Goal: Find specific page/section: Locate a particular part of the current website

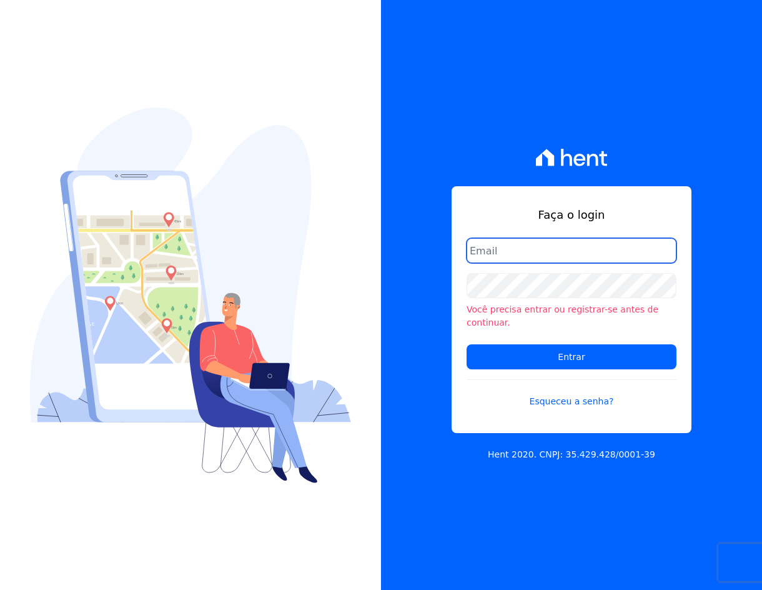
type input "[EMAIL_ADDRESS][DOMAIN_NAME]"
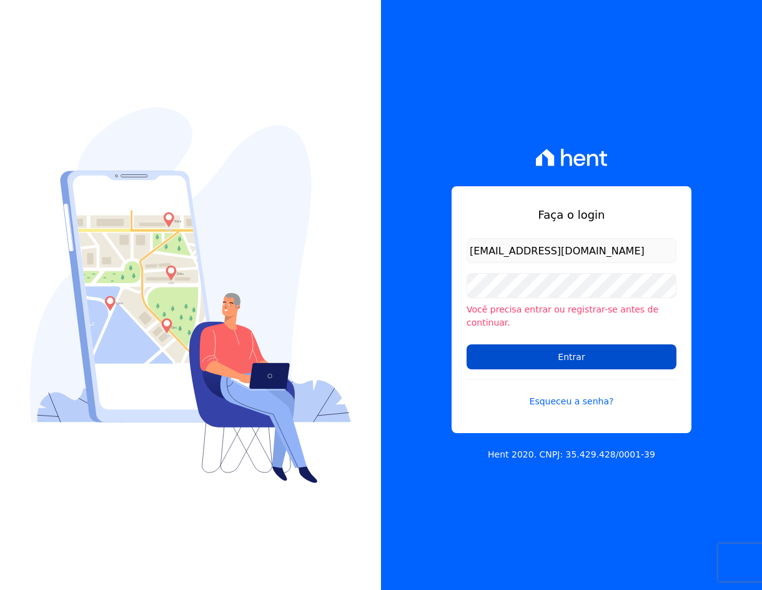
click at [580, 357] on input "Entrar" at bounding box center [572, 356] width 210 height 25
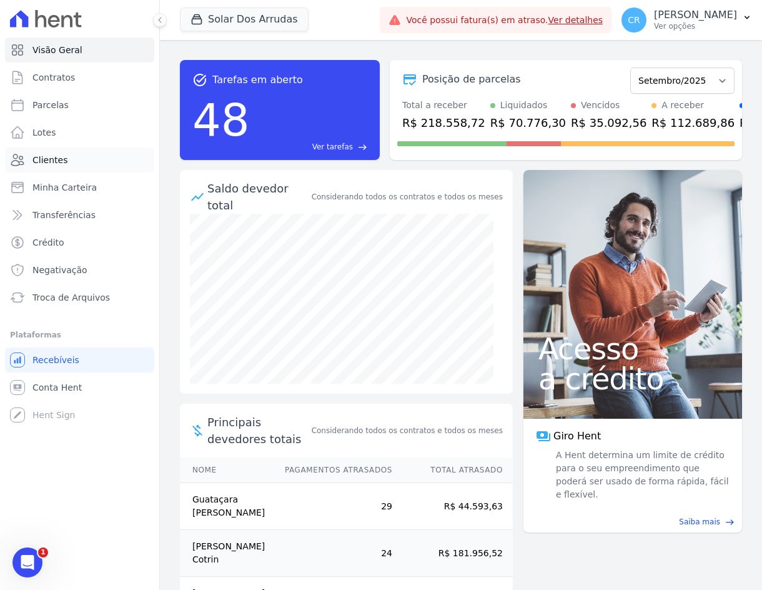
click at [52, 161] on span "Clientes" at bounding box center [49, 160] width 35 height 12
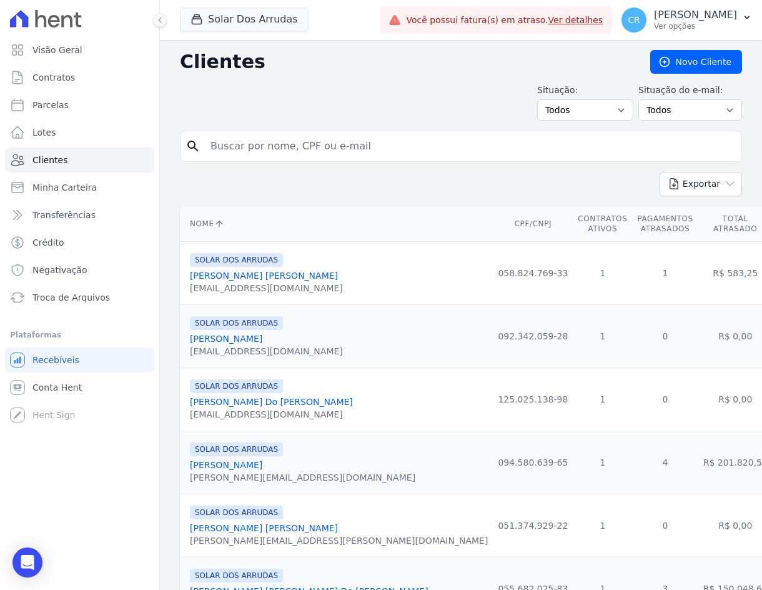
click at [268, 144] on input "search" at bounding box center [470, 146] width 534 height 25
type input "rayan"
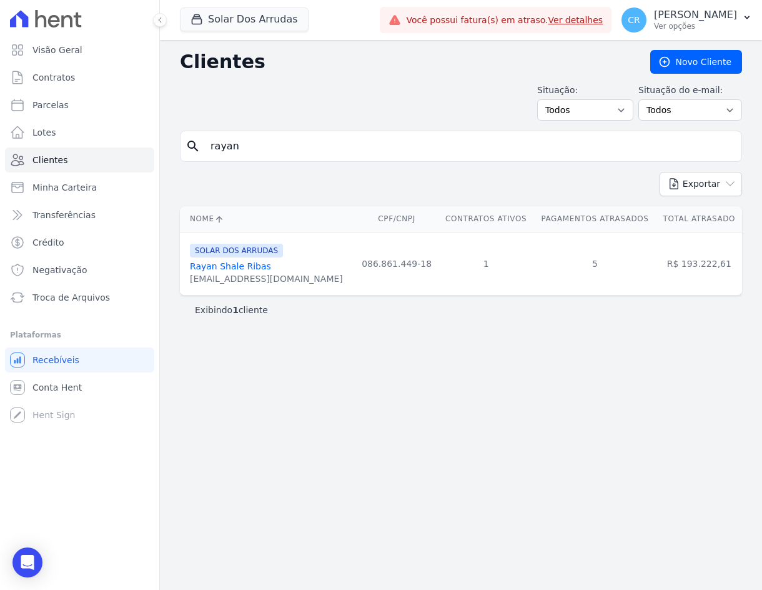
click at [244, 264] on link "Rayan Shale Ribas" at bounding box center [230, 266] width 81 height 10
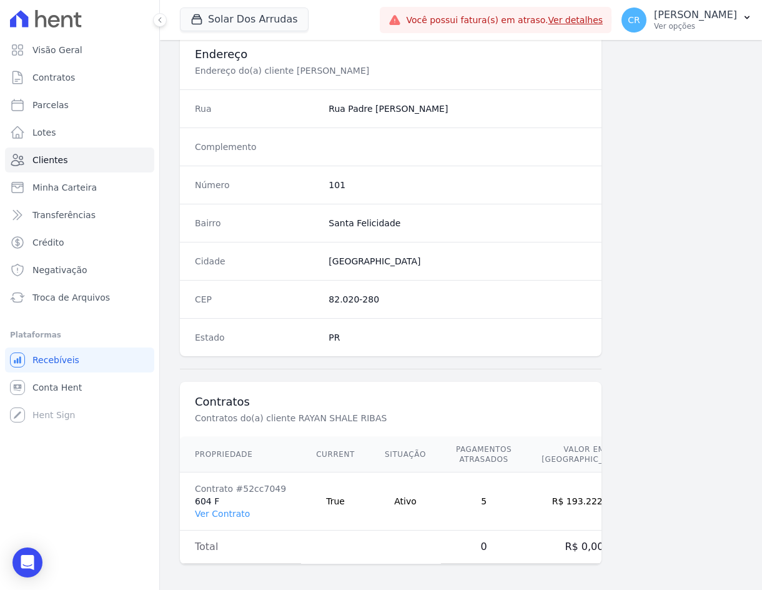
scroll to position [589, 0]
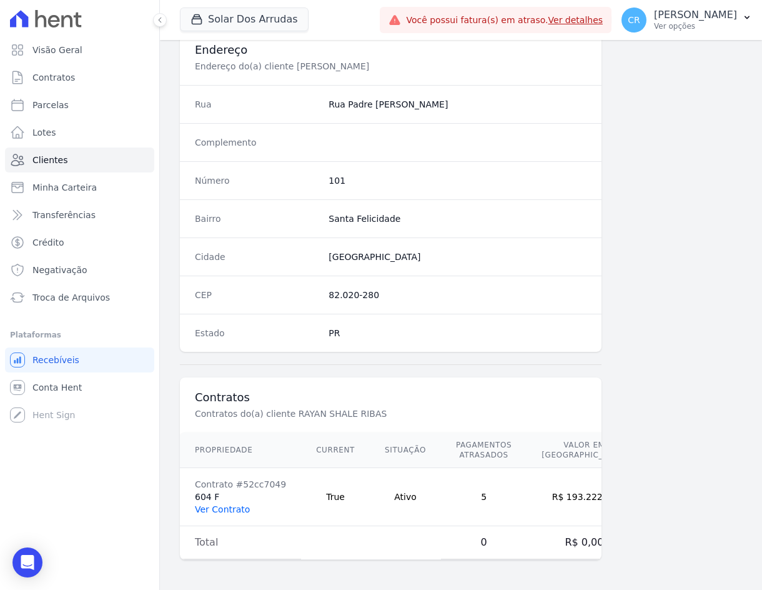
click at [229, 509] on link "Ver Contrato" at bounding box center [222, 509] width 55 height 10
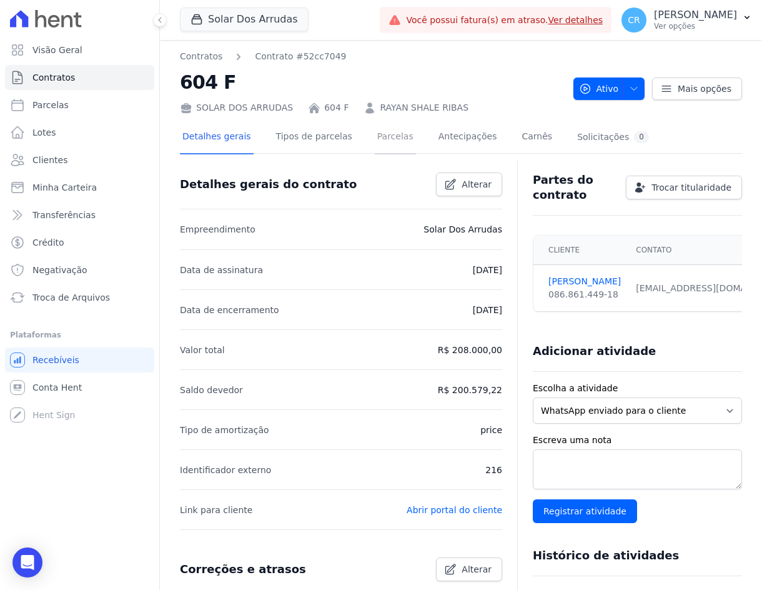
click at [375, 134] on link "Parcelas" at bounding box center [395, 137] width 41 height 33
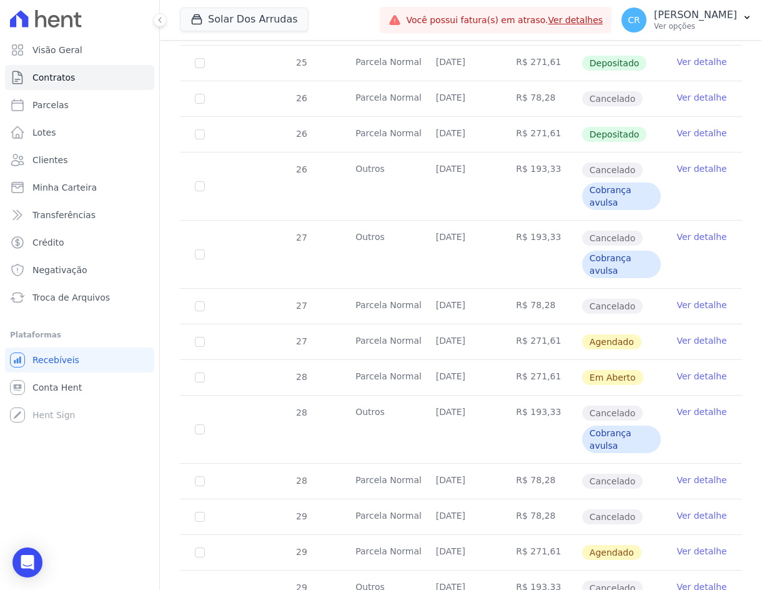
scroll to position [1187, 0]
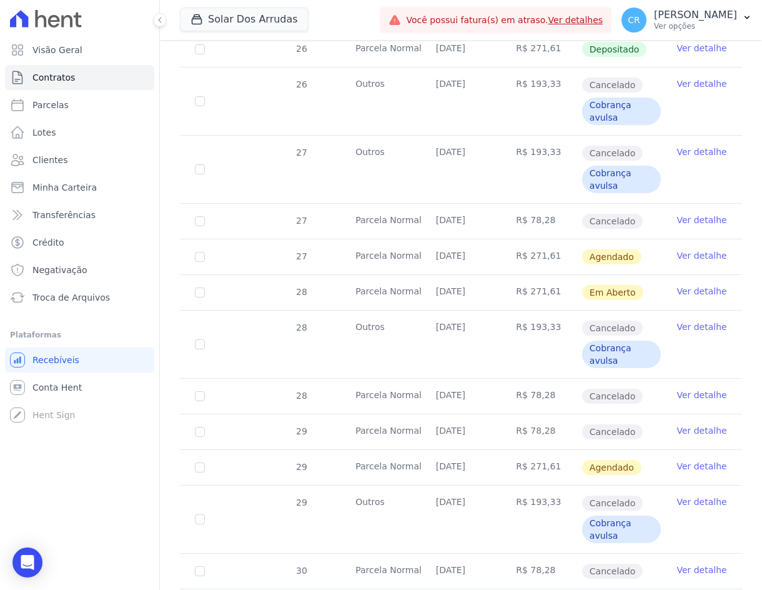
click at [700, 291] on link "Ver detalhe" at bounding box center [702, 291] width 50 height 12
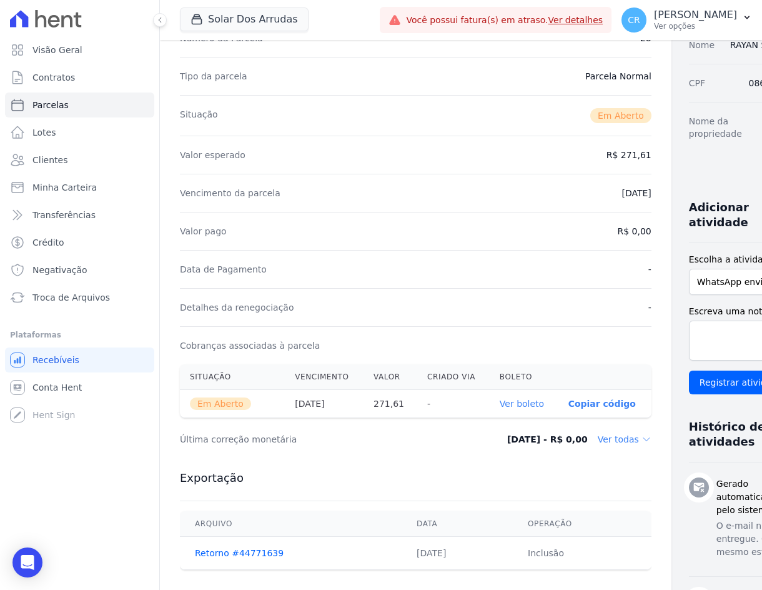
scroll to position [187, 0]
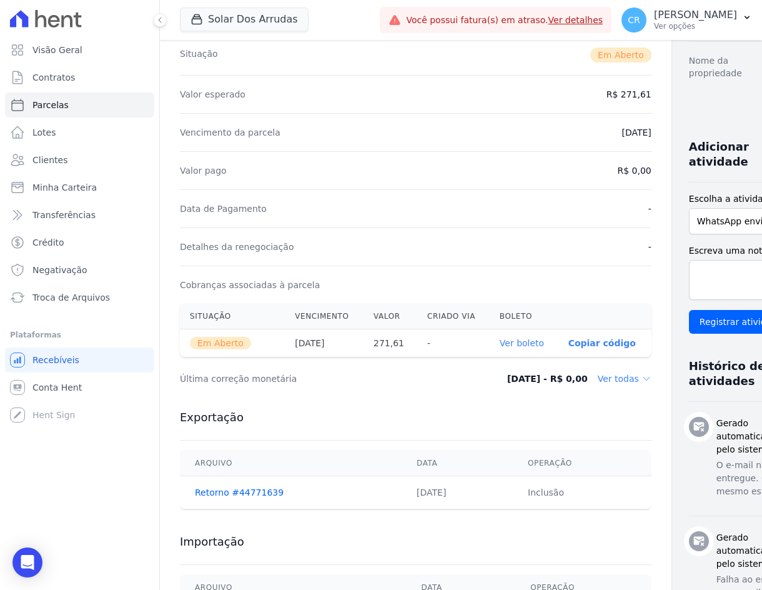
click at [569, 339] on p "Copiar código" at bounding box center [602, 343] width 67 height 10
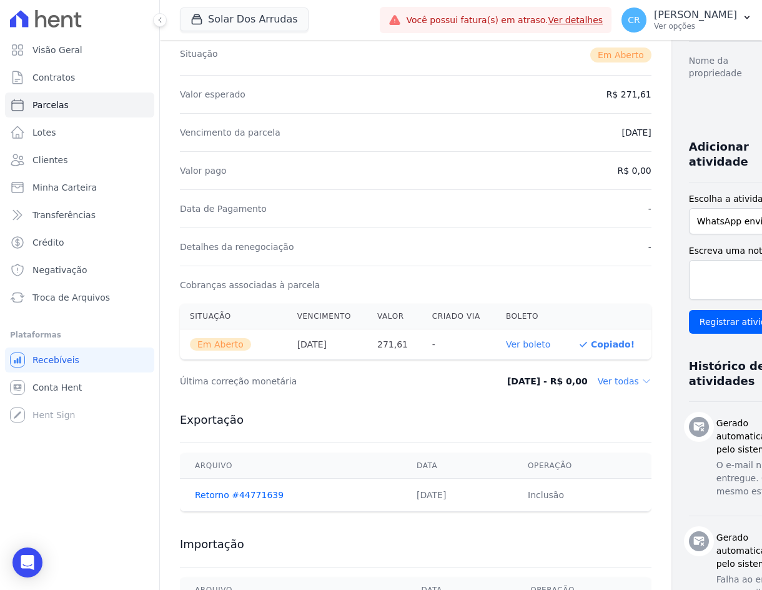
click at [515, 341] on link "Ver boleto" at bounding box center [528, 344] width 44 height 10
